Goal: Navigation & Orientation: Find specific page/section

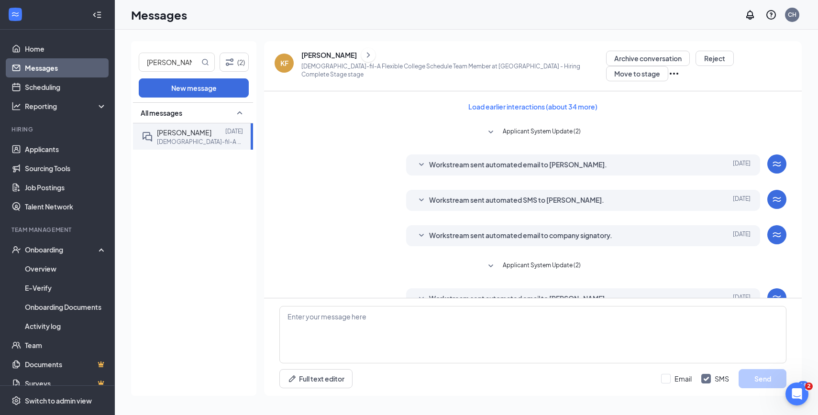
scroll to position [207, 0]
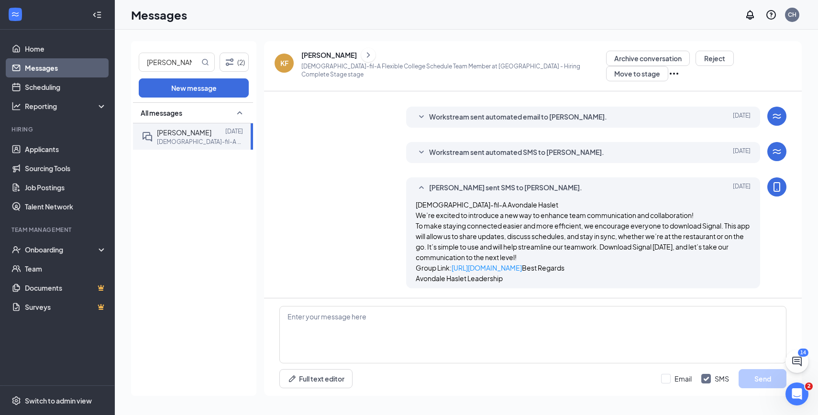
scroll to position [207, 0]
drag, startPoint x: 187, startPoint y: 16, endPoint x: 149, endPoint y: 14, distance: 37.8
click at [149, 14] on div "Messages CH" at bounding box center [467, 15] width 704 height 30
click at [149, 14] on h1 "Messages" at bounding box center [159, 15] width 56 height 16
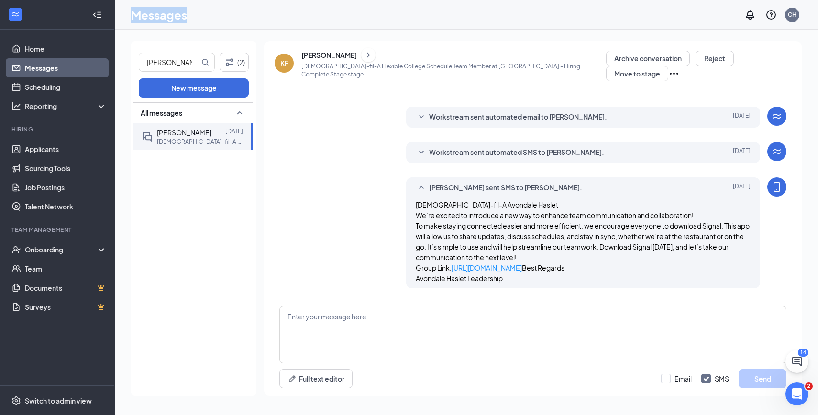
click at [149, 14] on h1 "Messages" at bounding box center [159, 15] width 56 height 16
click at [150, 14] on h1 "Messages" at bounding box center [159, 15] width 56 height 16
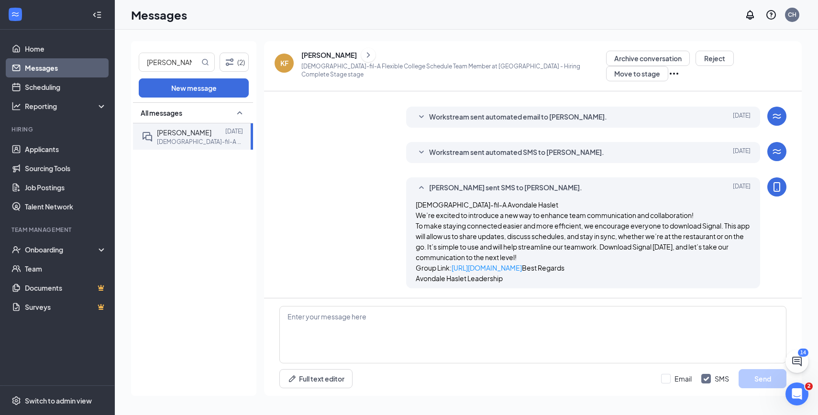
click at [152, 15] on h1 "Messages" at bounding box center [159, 15] width 56 height 16
click at [153, 15] on h1 "Messages" at bounding box center [159, 15] width 56 height 16
